Goal: Information Seeking & Learning: Learn about a topic

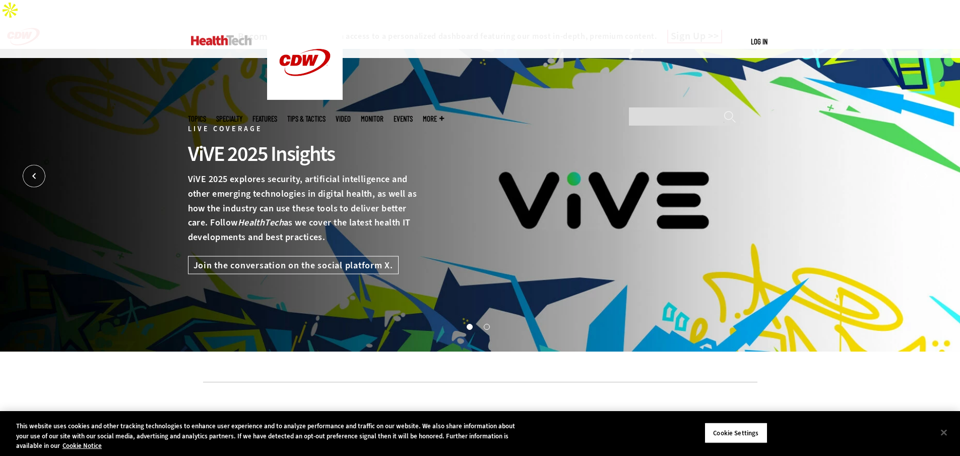
click at [211, 40] on img at bounding box center [221, 40] width 61 height 10
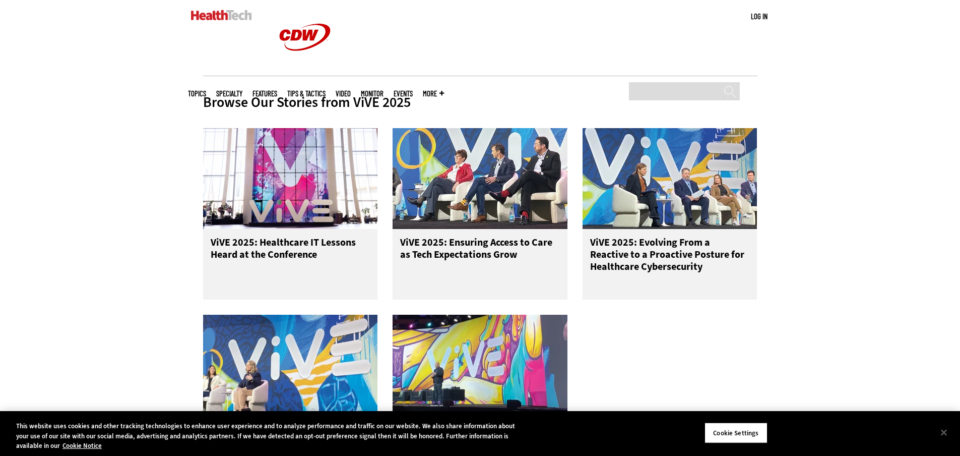
scroll to position [403, 0]
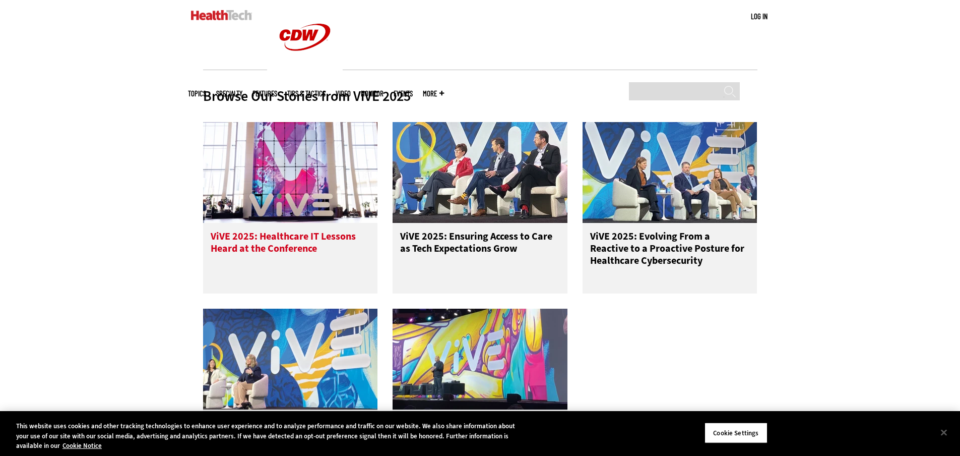
click at [314, 229] on span "ViVE 2025: Healthcare IT Lessons Heard at the Conference" at bounding box center [283, 242] width 145 height 26
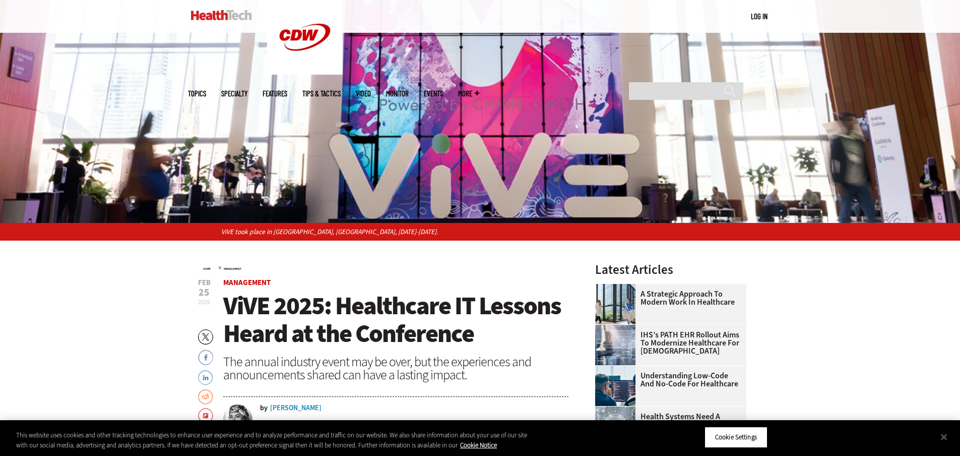
scroll to position [252, 0]
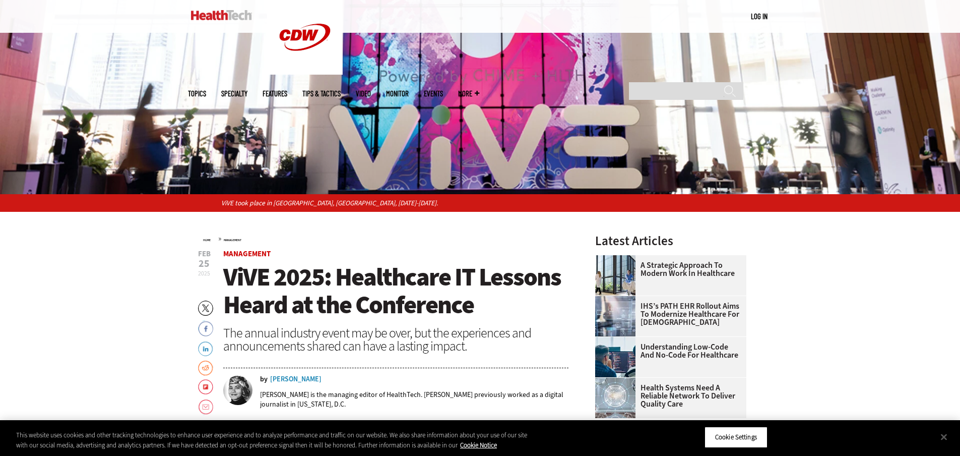
click at [443, 90] on link "Events" at bounding box center [433, 94] width 19 height 8
